Goal: Answer question/provide support

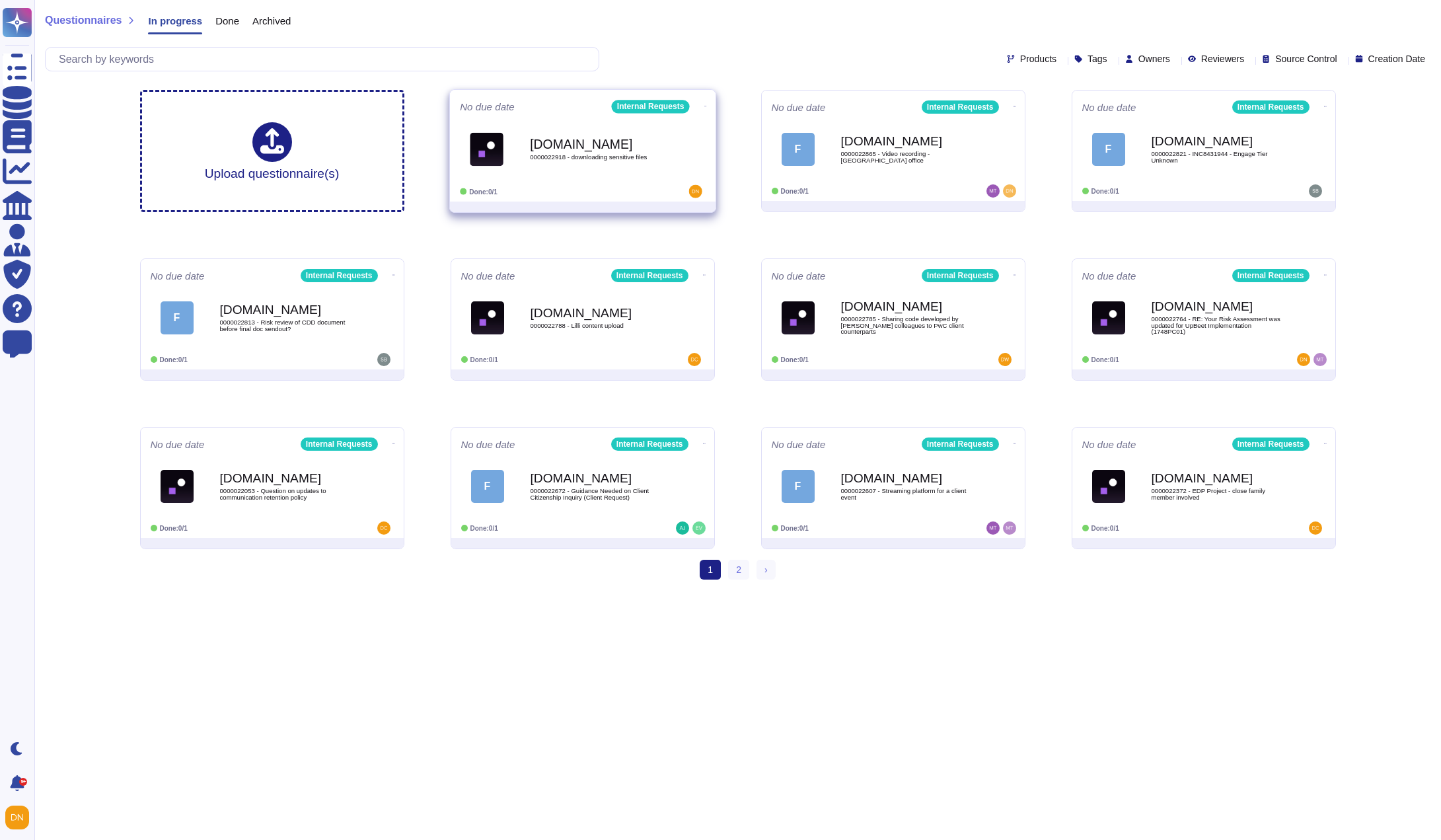
click at [574, 187] on div "Done: 0/1" at bounding box center [542, 191] width 164 height 13
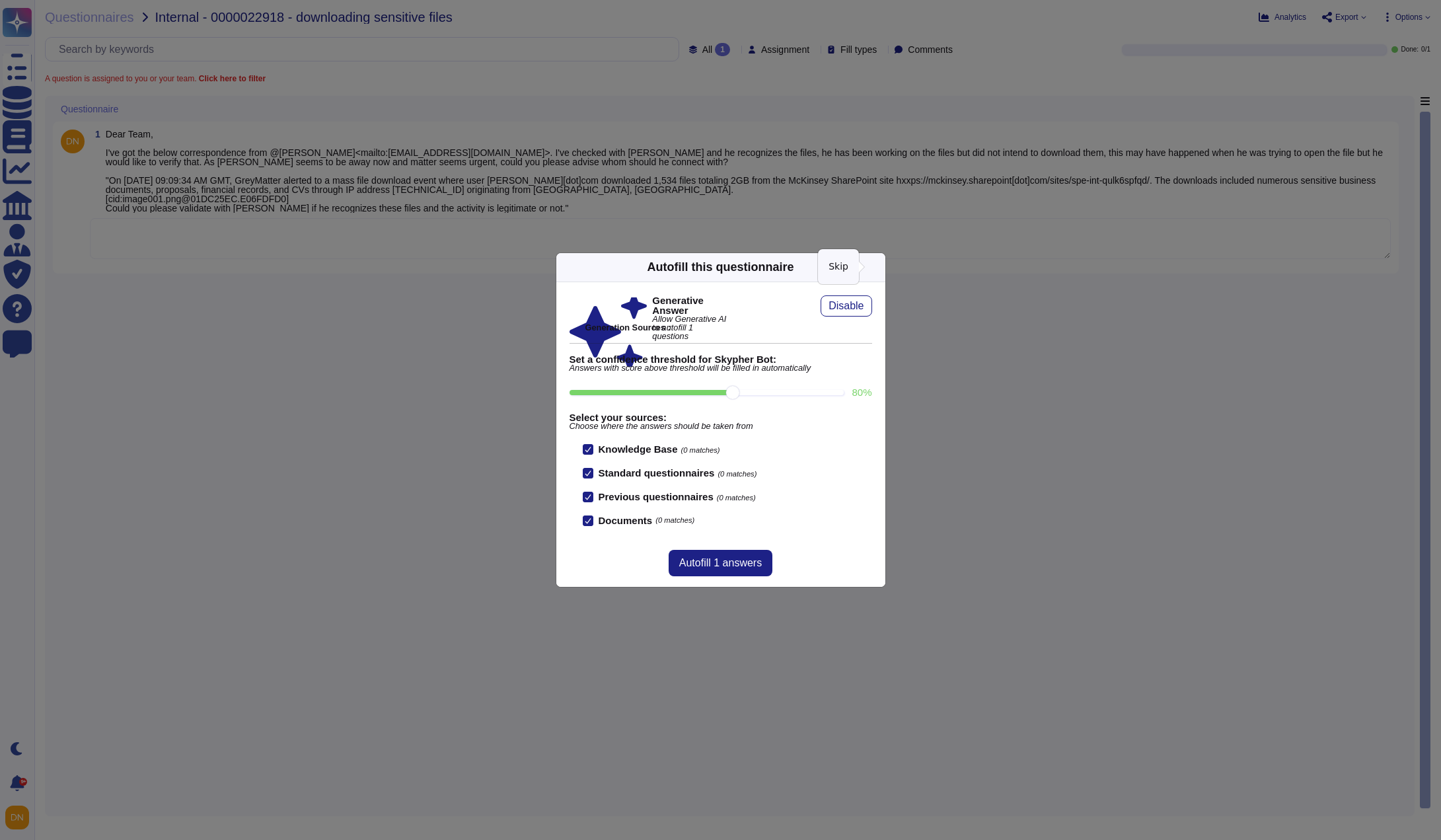
click at [878, 267] on icon at bounding box center [878, 267] width 0 height 0
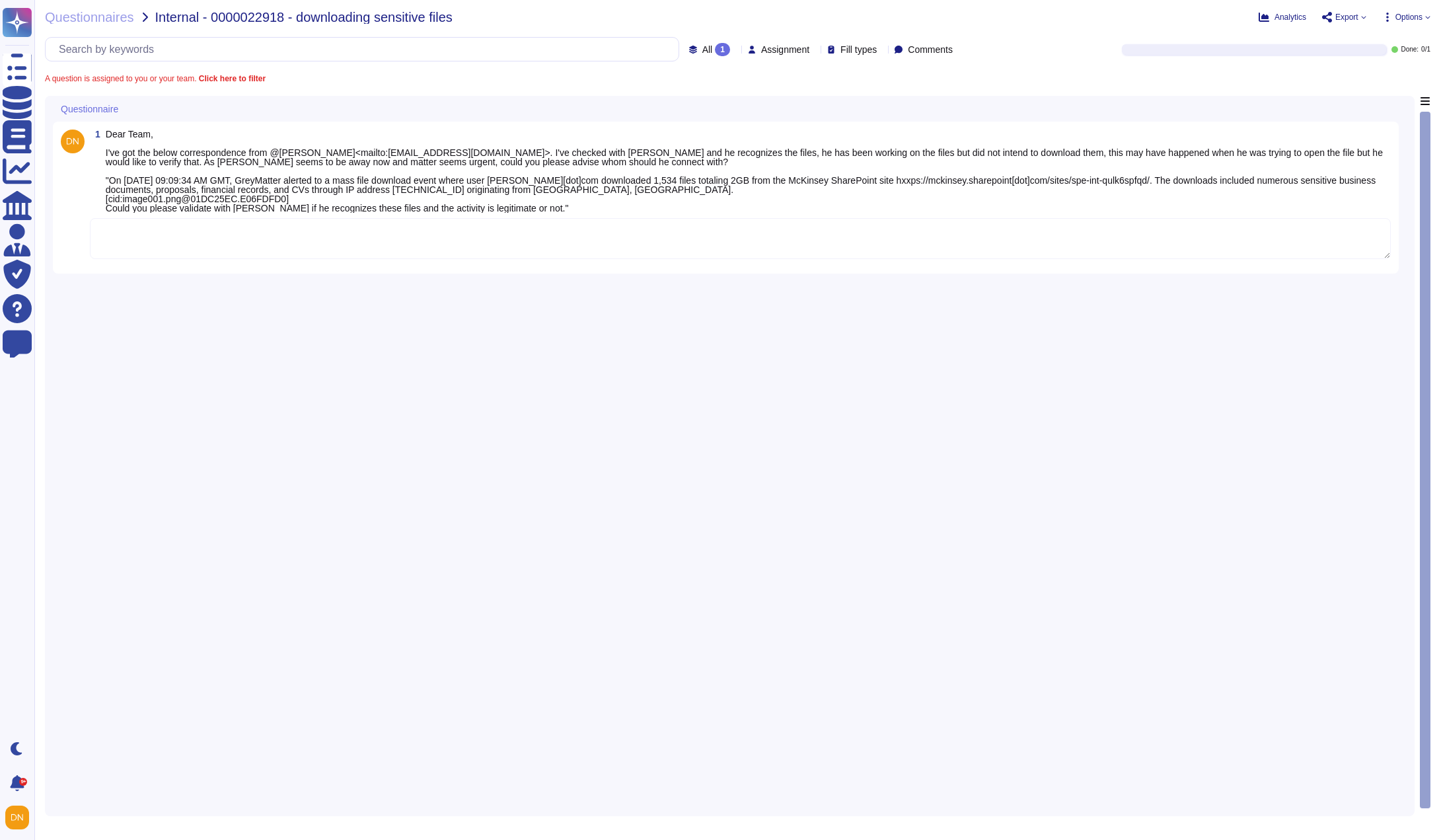
click at [774, 247] on textarea at bounding box center [740, 237] width 1301 height 41
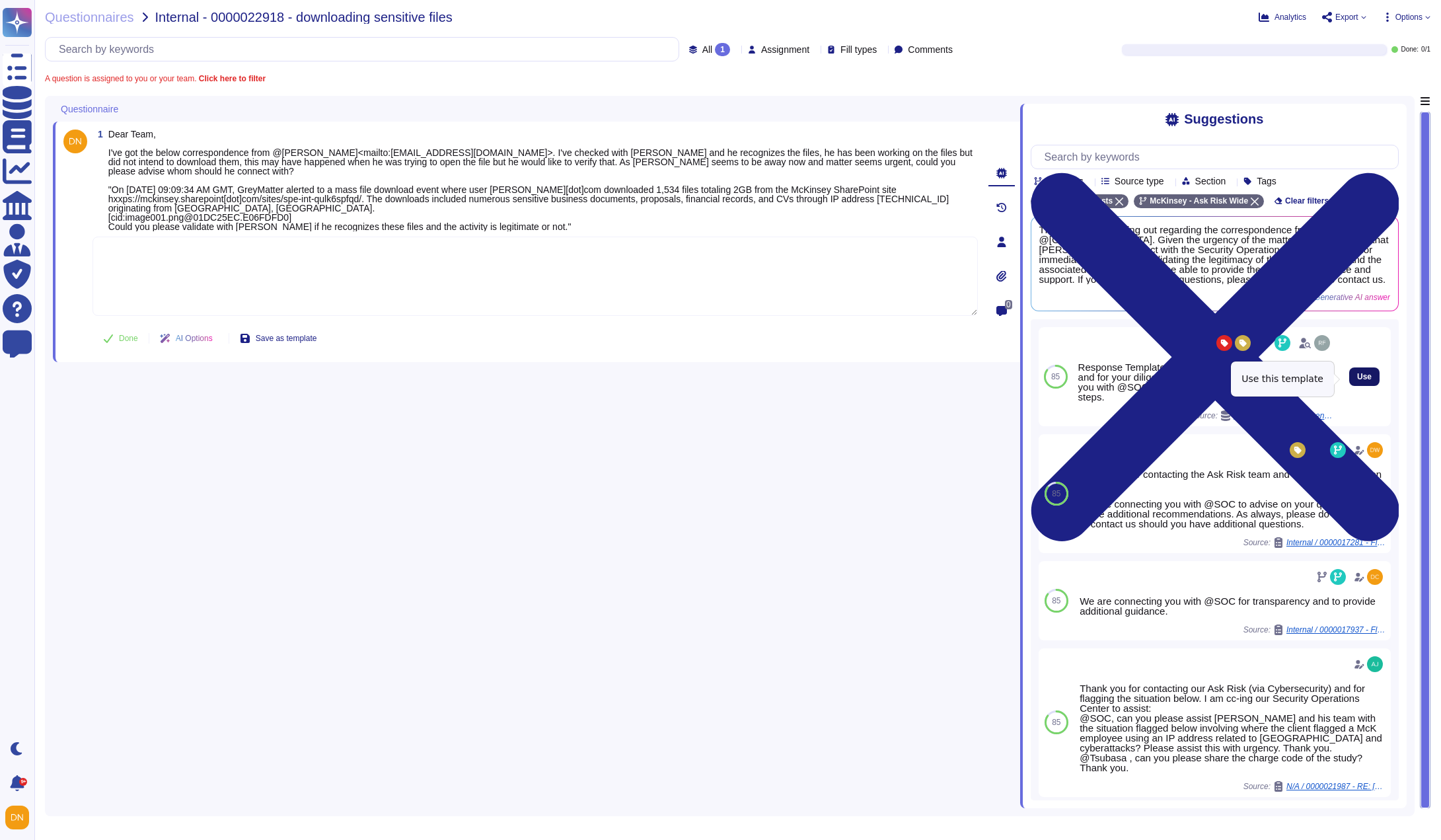
click at [1358, 379] on span "Use" at bounding box center [1364, 377] width 15 height 8
type textarea "Response Template: Thank you for contacting Ask Risk and for your diligence on …"
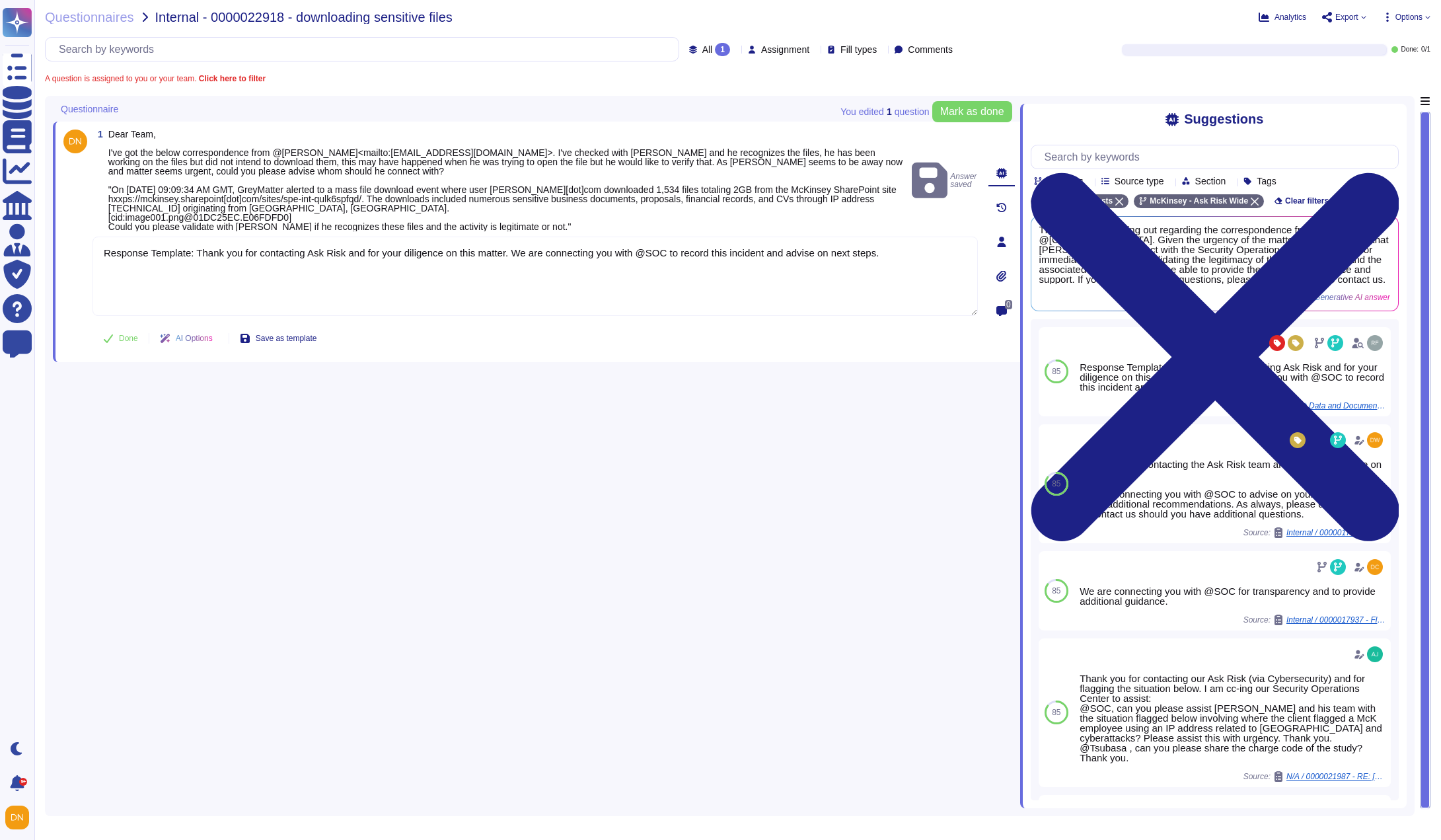
drag, startPoint x: 193, startPoint y: 252, endPoint x: 69, endPoint y: 252, distance: 124.0
click at [69, 252] on div "1 Dear Team, I've got the below correspondence from @[PERSON_NAME]<mailto:[EMAI…" at bounding box center [521, 241] width 914 height 225
click at [133, 336] on span "Done" at bounding box center [128, 338] width 19 height 8
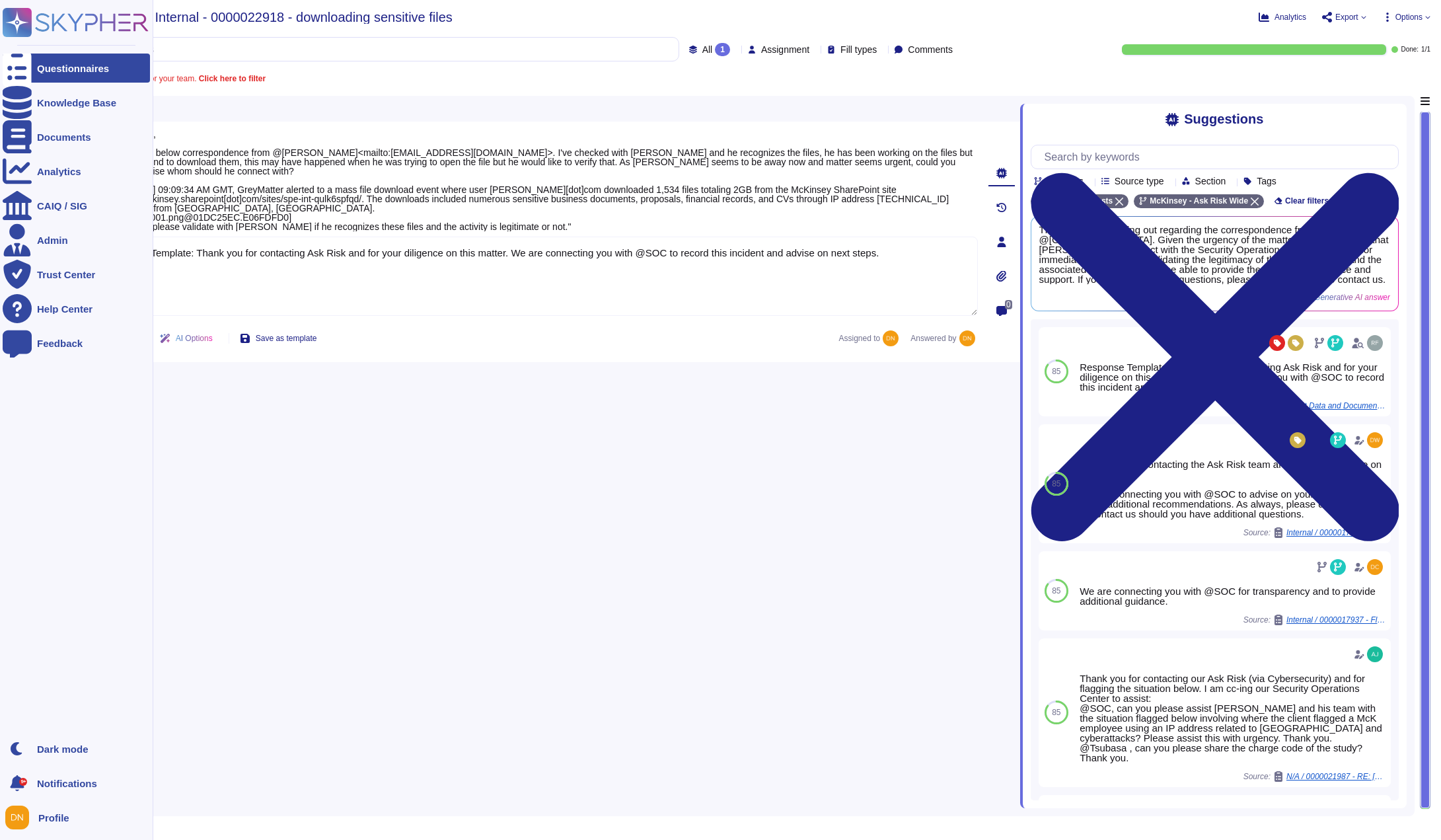
click at [17, 70] on icon at bounding box center [17, 67] width 29 height 39
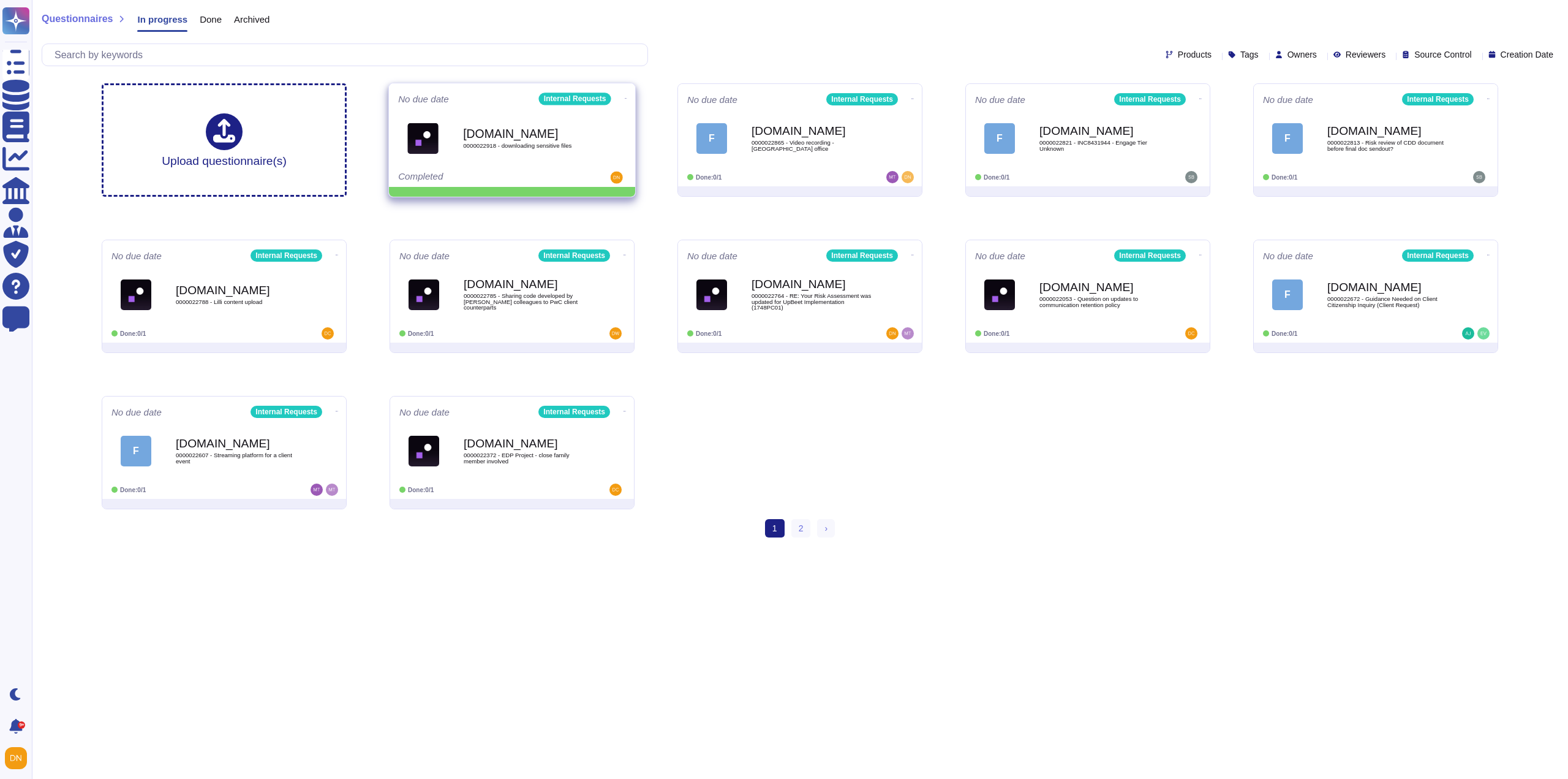
click at [625, 96] on icon at bounding box center [626, 97] width 3 height 3
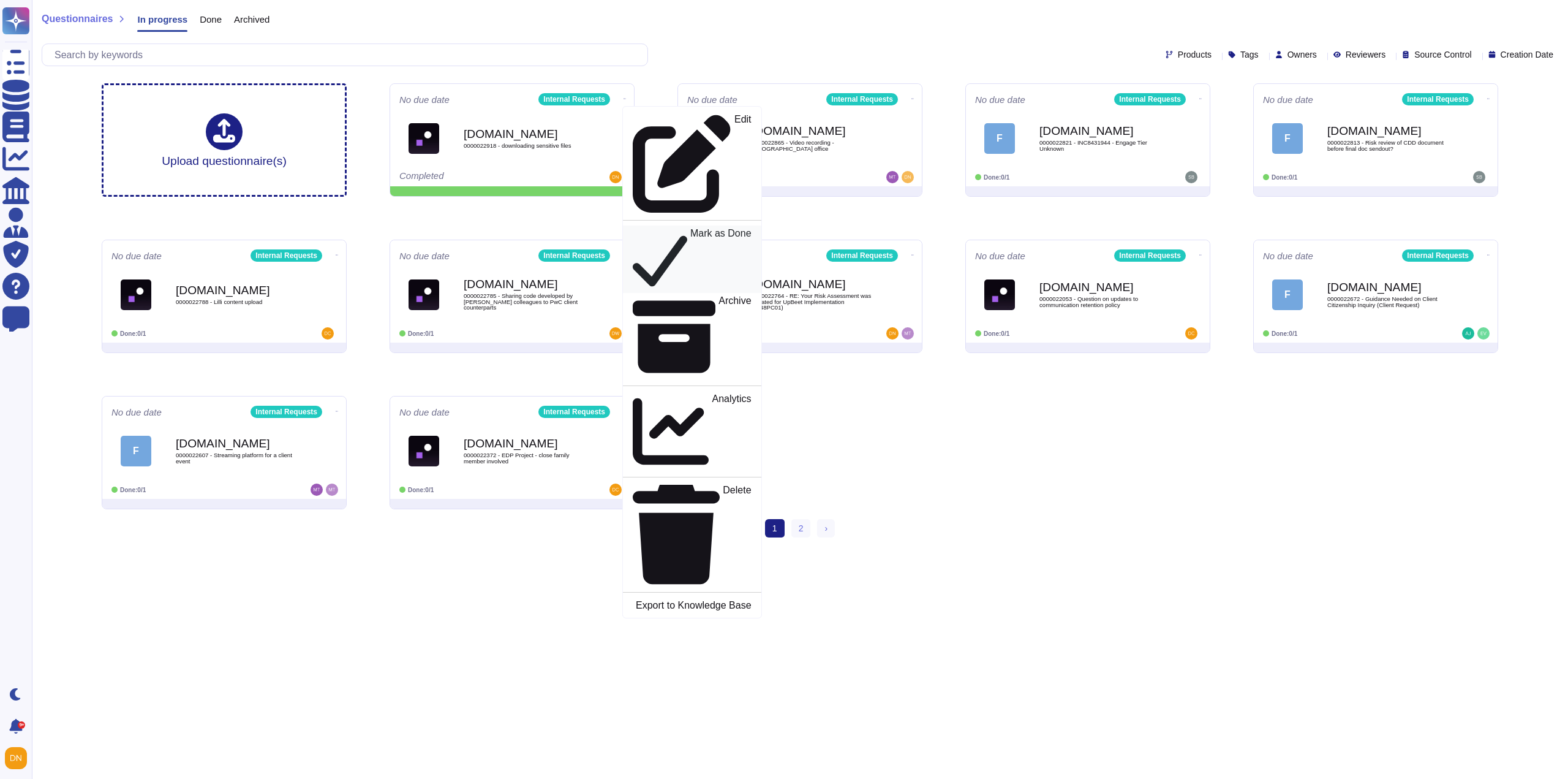
click at [634, 228] on icon at bounding box center [660, 259] width 54 height 62
